Goal: Transaction & Acquisition: Purchase product/service

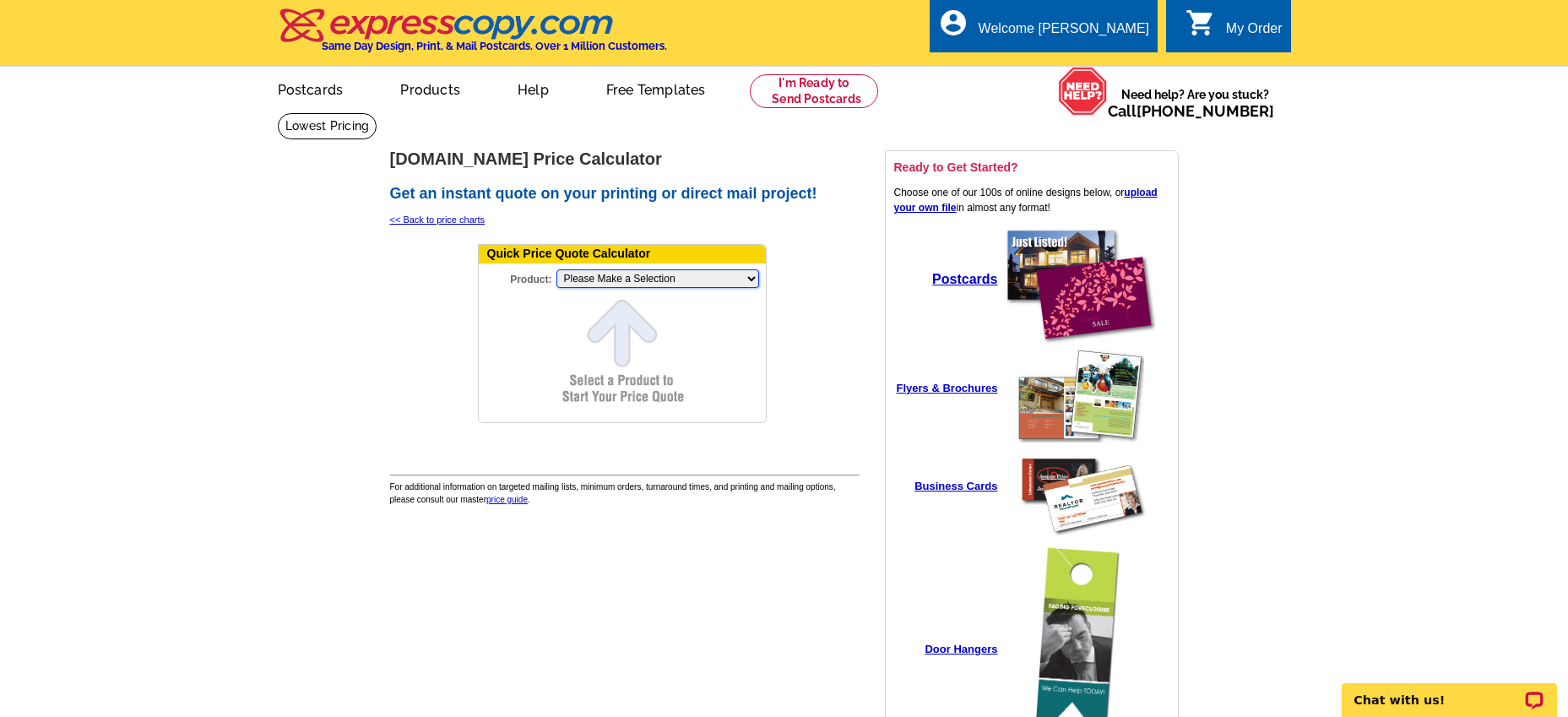
click at [631, 286] on select "Please Make a Selection Jumbo Postcard (5.5" x 8.5") Regular Postcard (4.25" x …" at bounding box center [658, 279] width 202 height 19
select select "1"
click at [556, 270] on select "Please Make a Selection Jumbo Postcard (5.5" x 8.5") Regular Postcard (4.25" x …" at bounding box center [658, 279] width 202 height 19
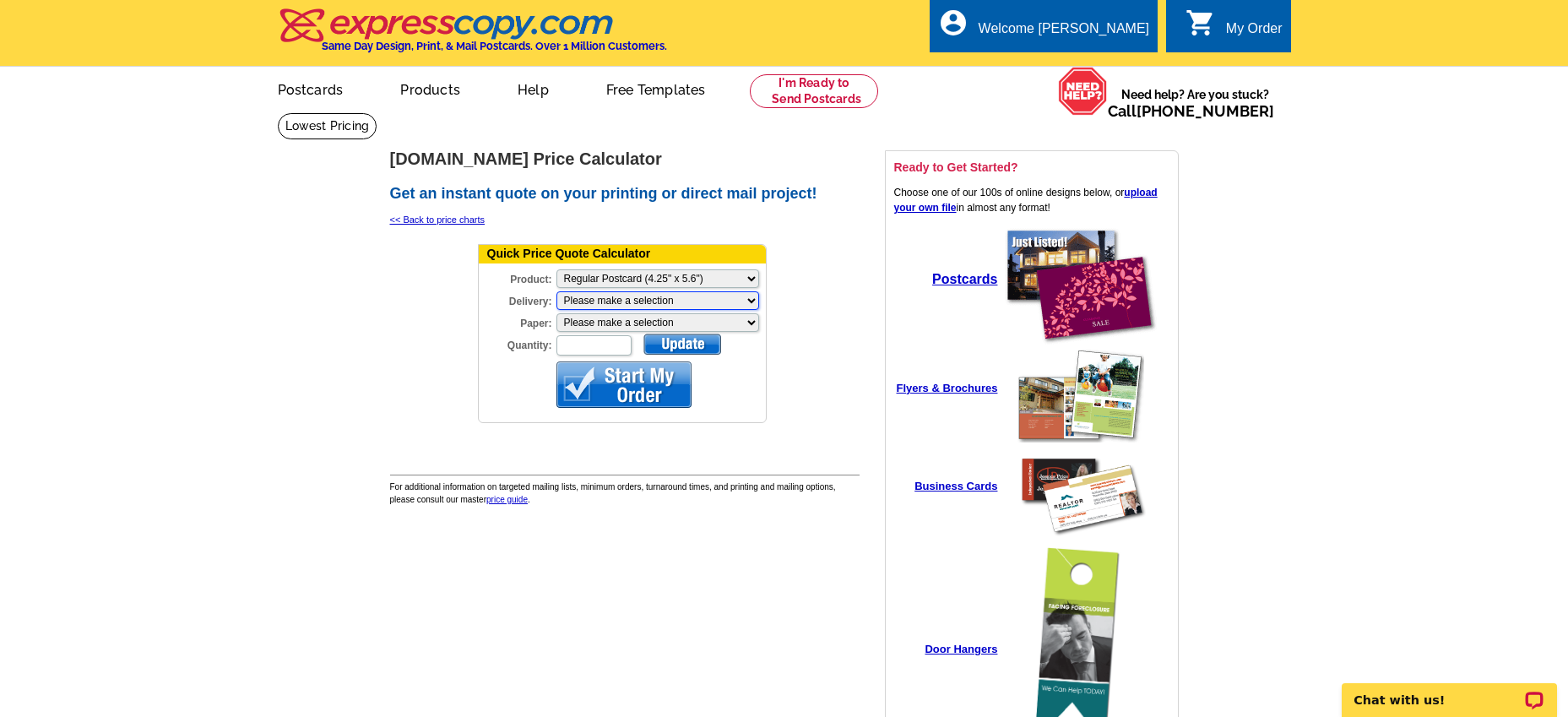
click at [616, 299] on select "Please make a selection Print + Address+USPS First Class Print-Only+Shipped To …" at bounding box center [658, 301] width 202 height 19
select select "3"
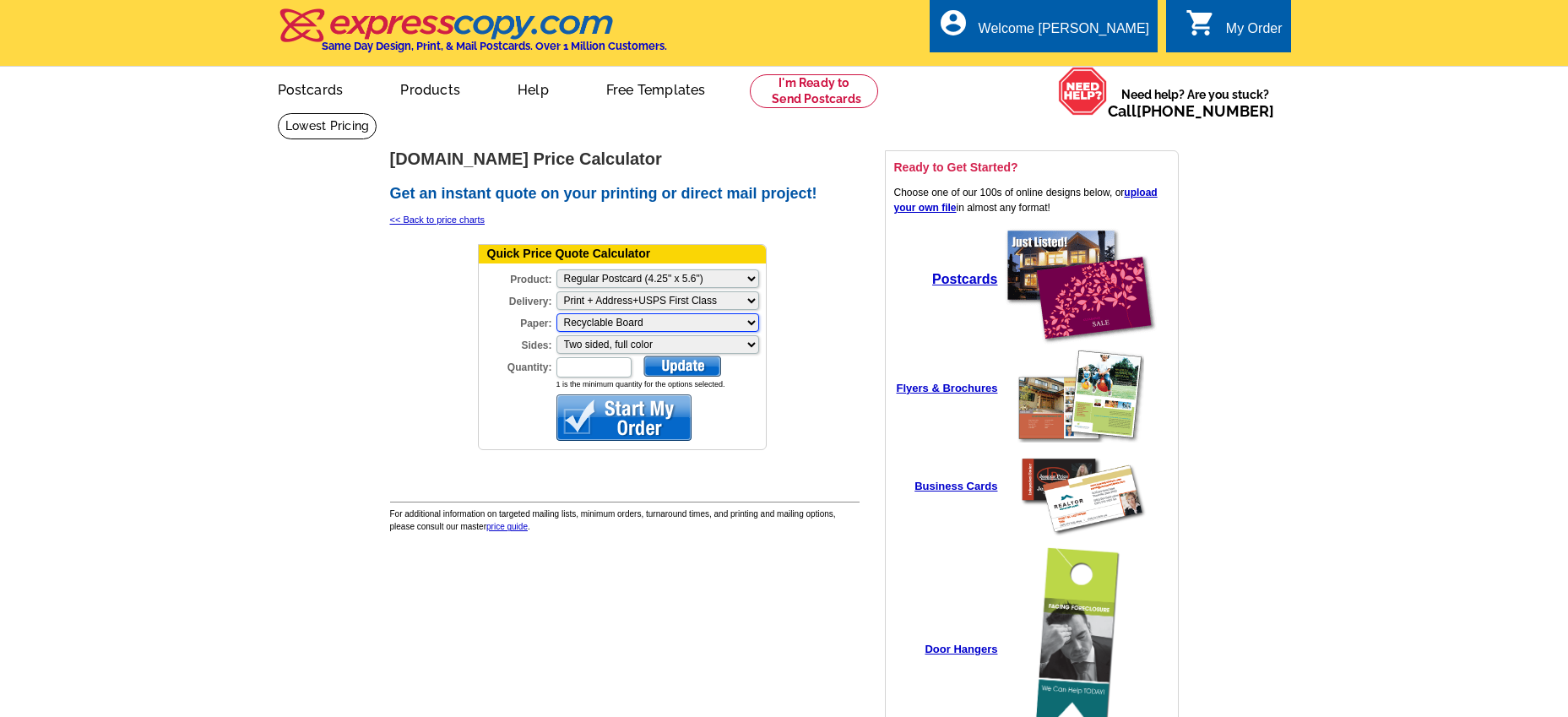
click at [634, 323] on select "Please make a selection Recyclable Board" at bounding box center [658, 322] width 202 height 19
click at [631, 346] on select "Please make a selection Two sided, full color" at bounding box center [658, 345] width 202 height 19
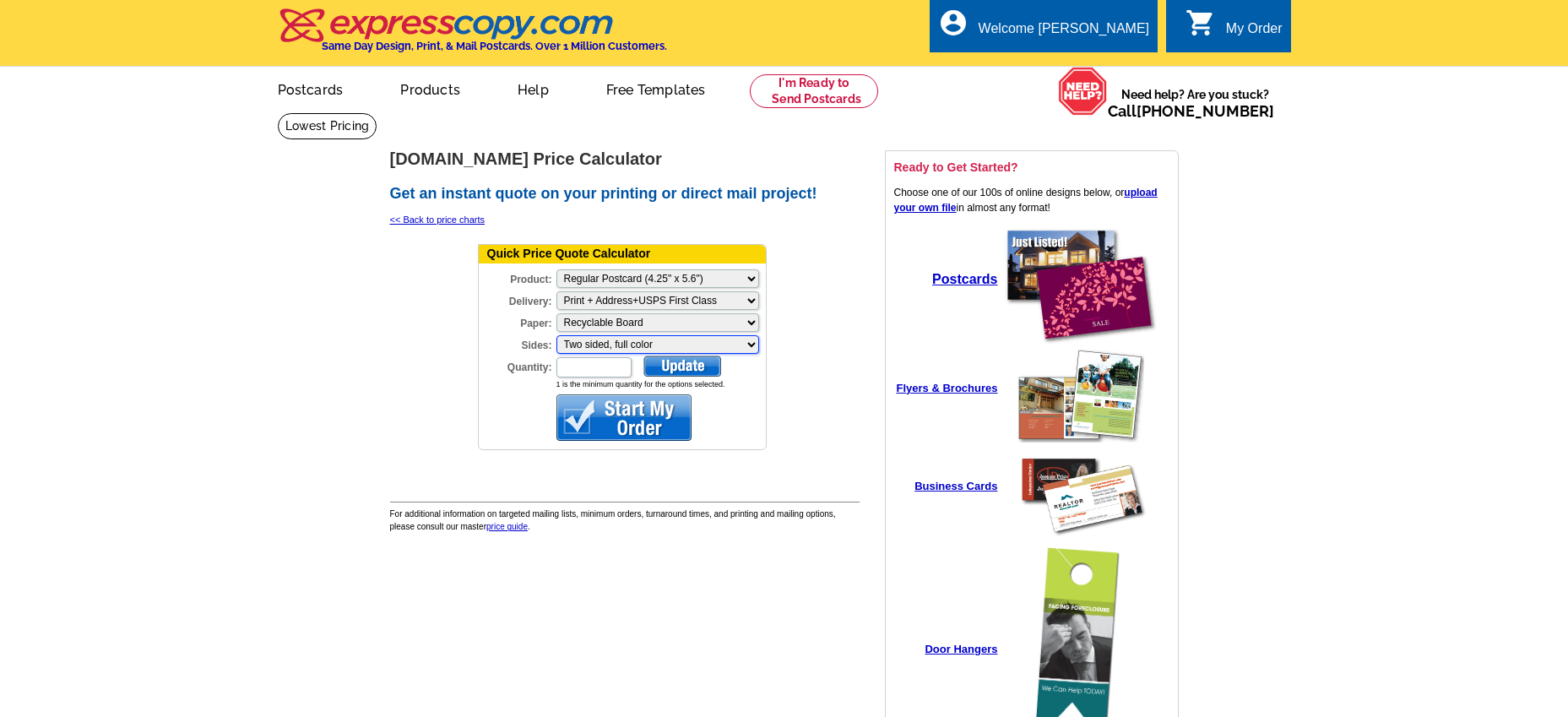
click at [631, 346] on select "Please make a selection Two sided, full color" at bounding box center [658, 345] width 202 height 19
click at [610, 362] on input "Quantity:" at bounding box center [594, 368] width 75 height 21
click at [827, 441] on td at bounding box center [810, 352] width 83 height 226
click at [603, 368] on input "Quantity:" at bounding box center [594, 368] width 75 height 21
type input "150"
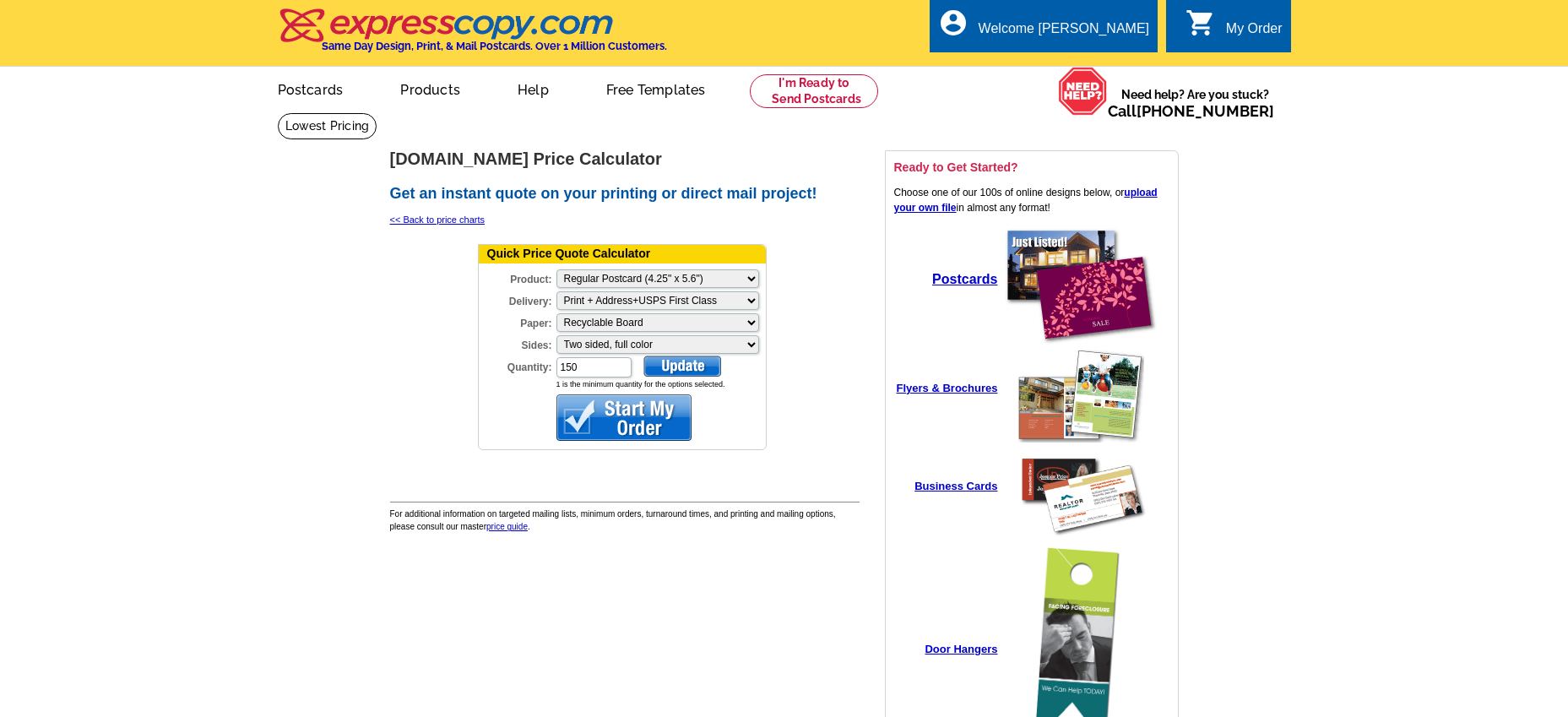
click at [687, 361] on div at bounding box center [682, 366] width 78 height 21
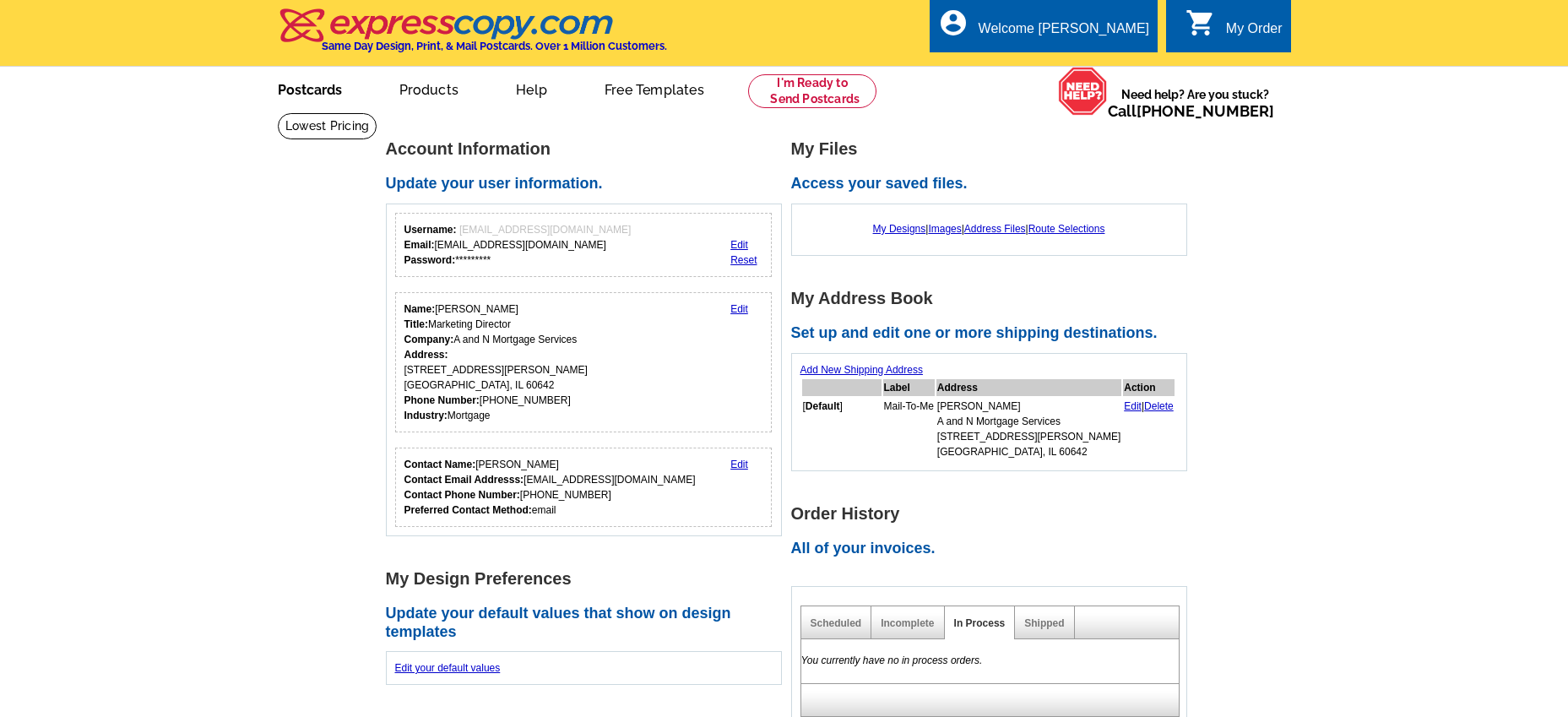
click at [321, 89] on link "Postcards" at bounding box center [309, 88] width 118 height 39
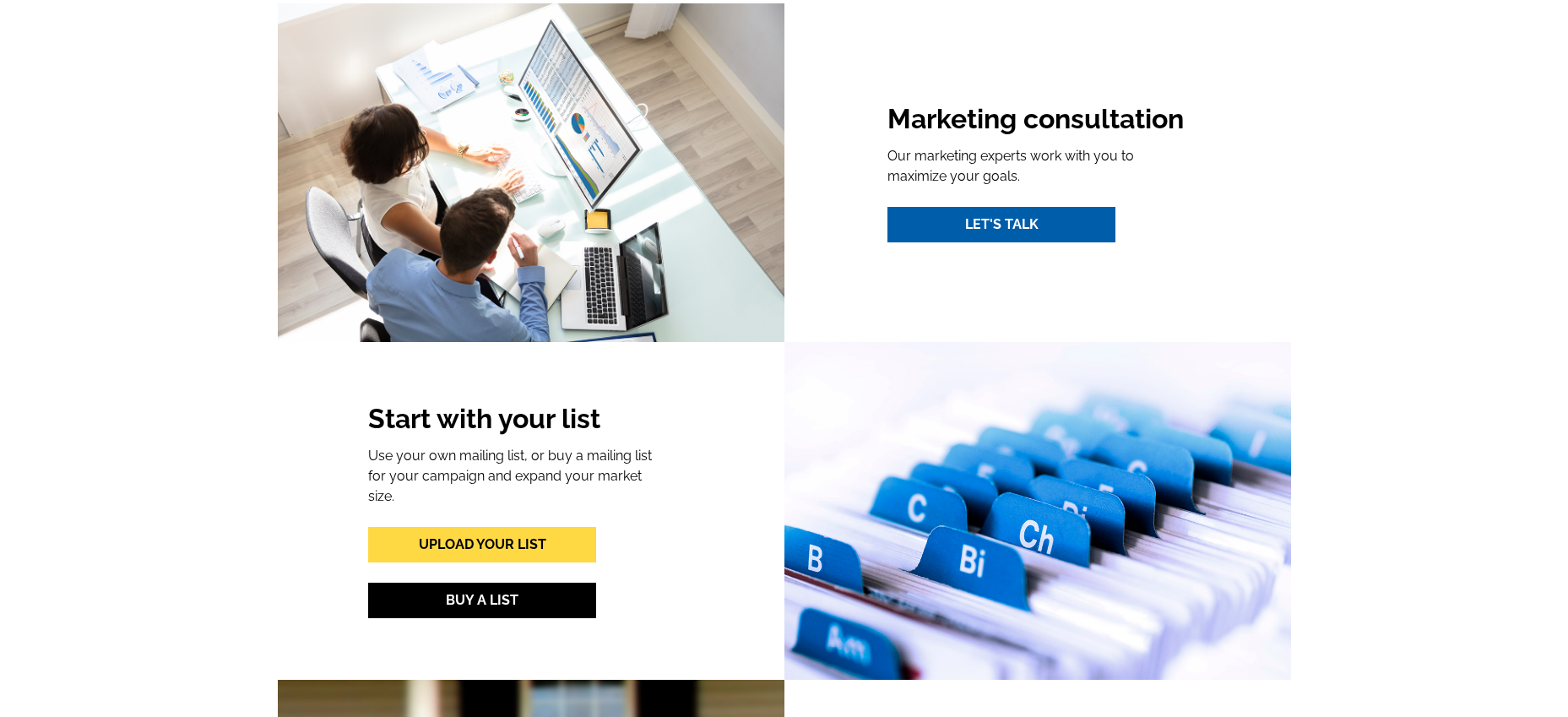
scroll to position [1351, 0]
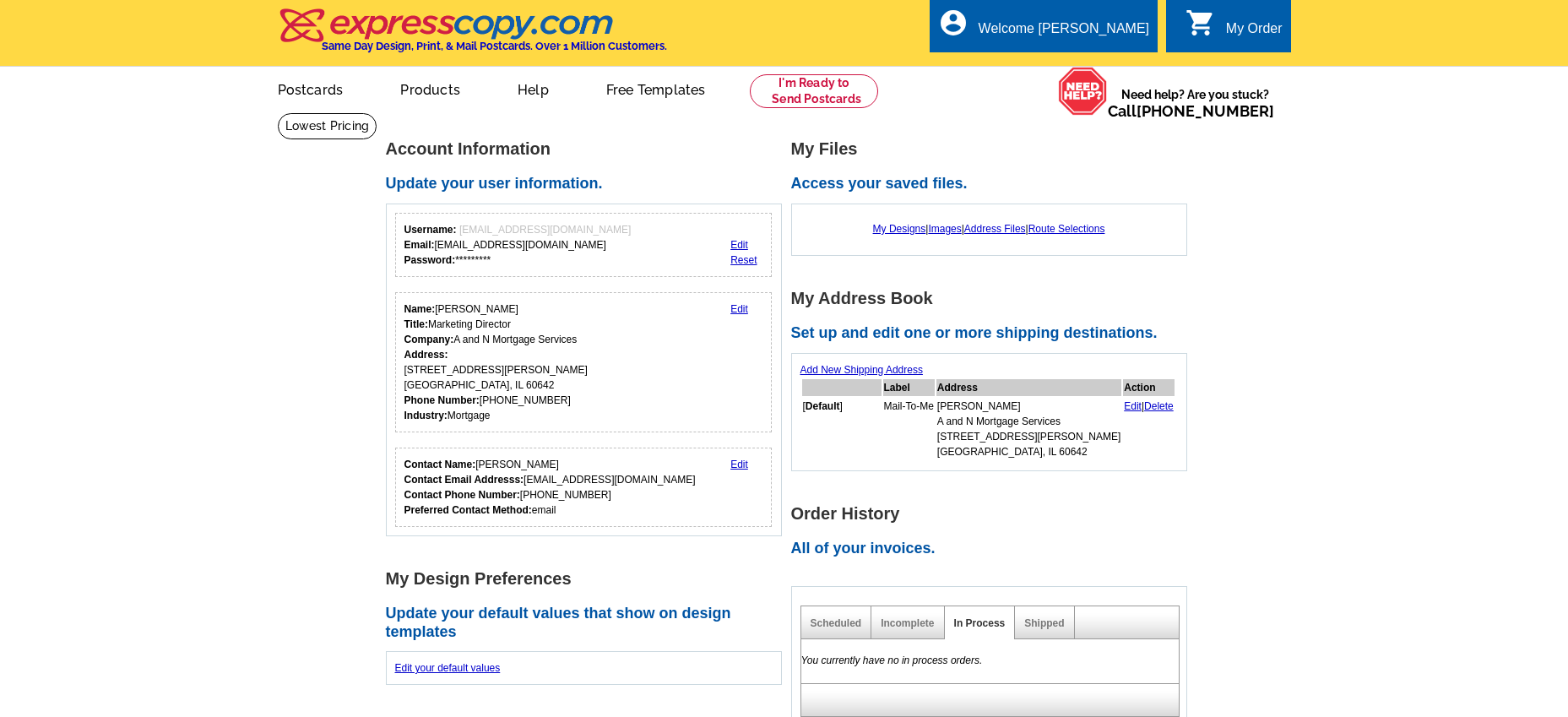
drag, startPoint x: 84, startPoint y: 684, endPoint x: 105, endPoint y: 593, distance: 93.4
click at [84, 684] on main "Account Information Update your user information. Username: [PERSON_NAME][EMAIL…" at bounding box center [784, 679] width 1568 height 1135
